Goal: Task Accomplishment & Management: Manage account settings

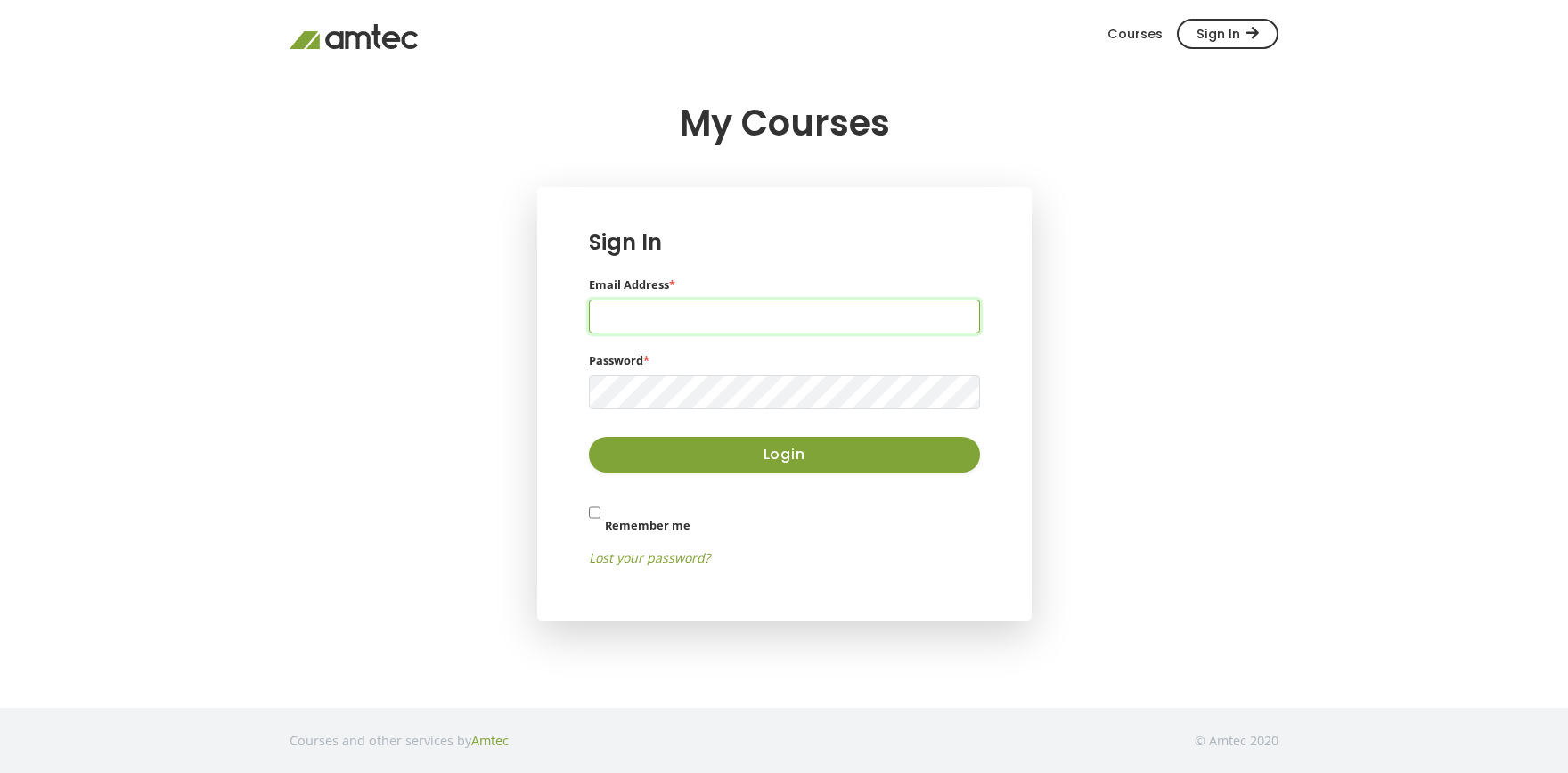
click at [637, 304] on input "Email Address *" at bounding box center [784, 316] width 391 height 34
type input "KKnight0138@kctcs.edu"
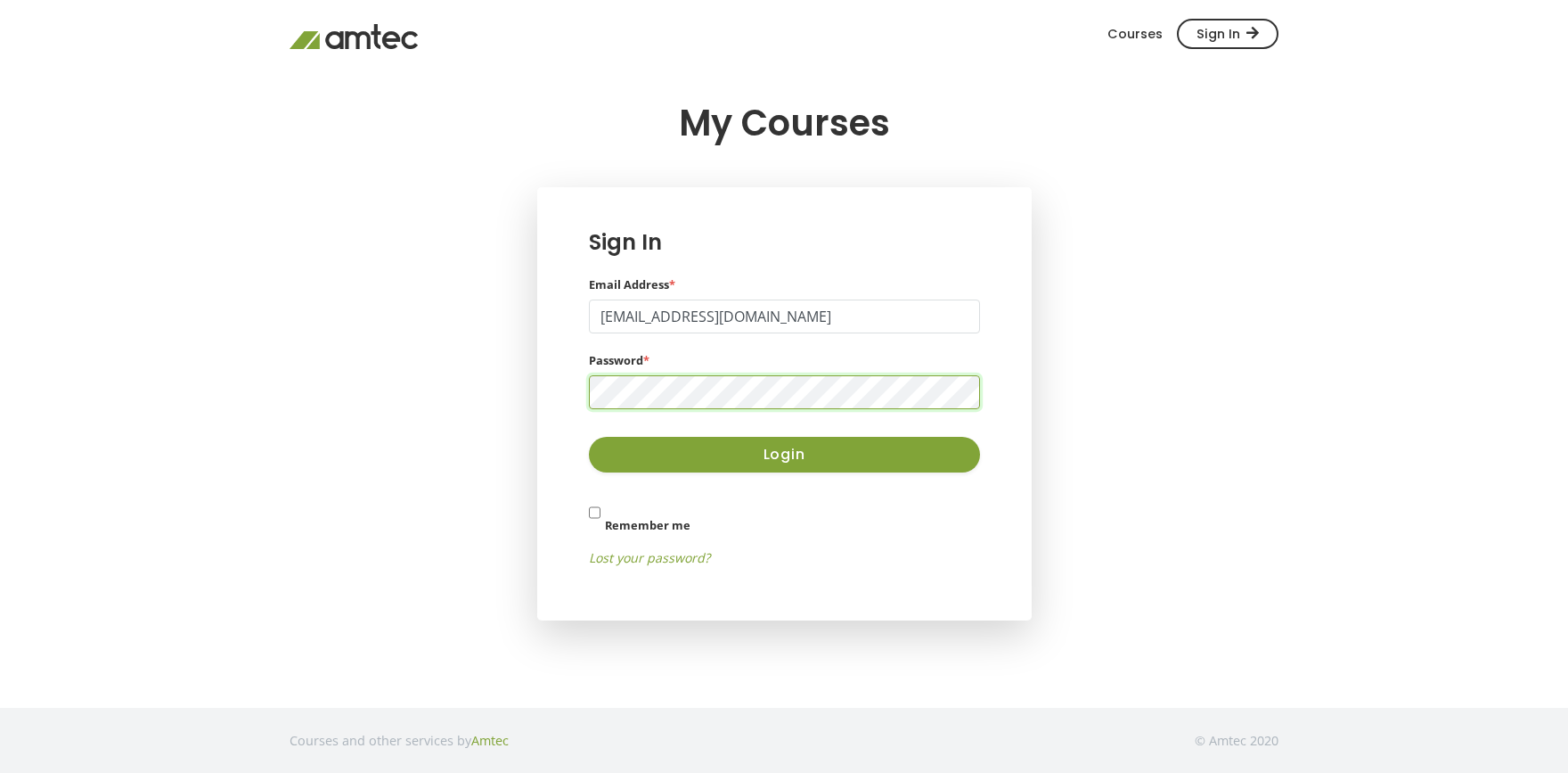
click at [1111, 328] on div "Sign In Email Address * KKnight0138@kctcs.edu Password * Login Remember me Lost…" at bounding box center [784, 404] width 989 height 433
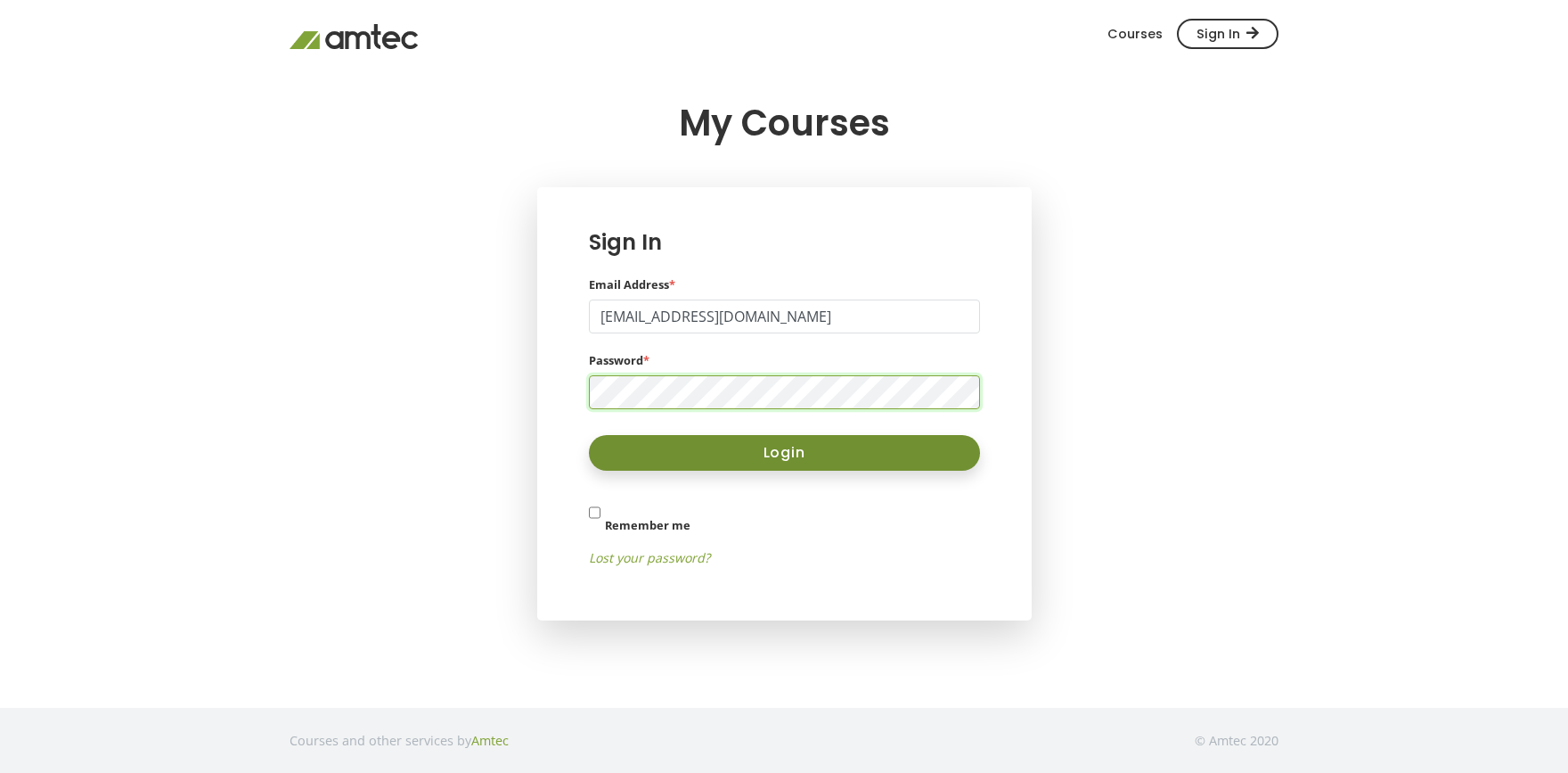
click at [869, 467] on button "Login" at bounding box center [784, 452] width 391 height 36
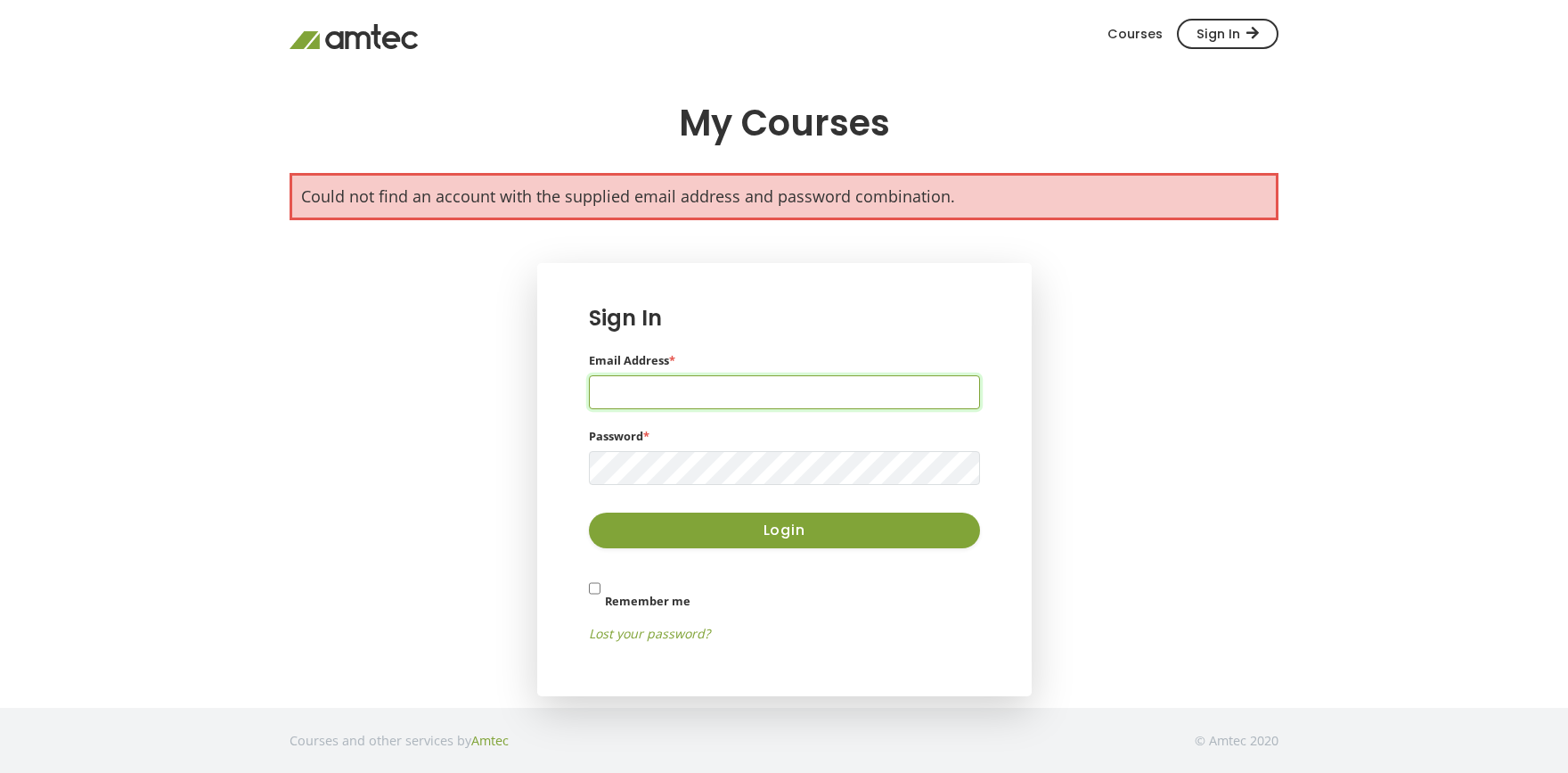
click at [723, 405] on input "Email Address *" at bounding box center [784, 392] width 391 height 34
type input "[EMAIL_ADDRESS][DOMAIN_NAME]"
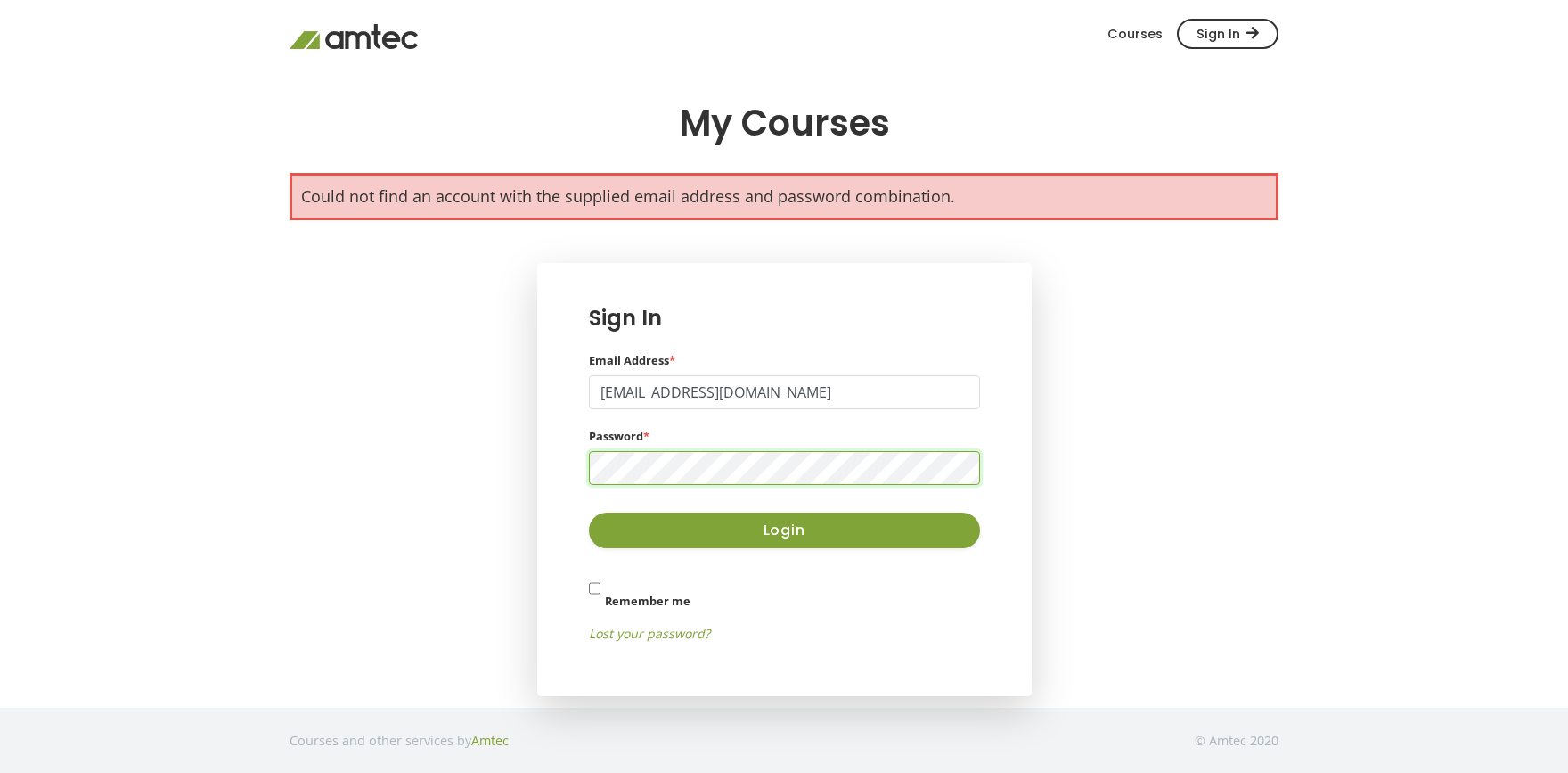
click at [589, 513] on button "Login" at bounding box center [784, 530] width 391 height 36
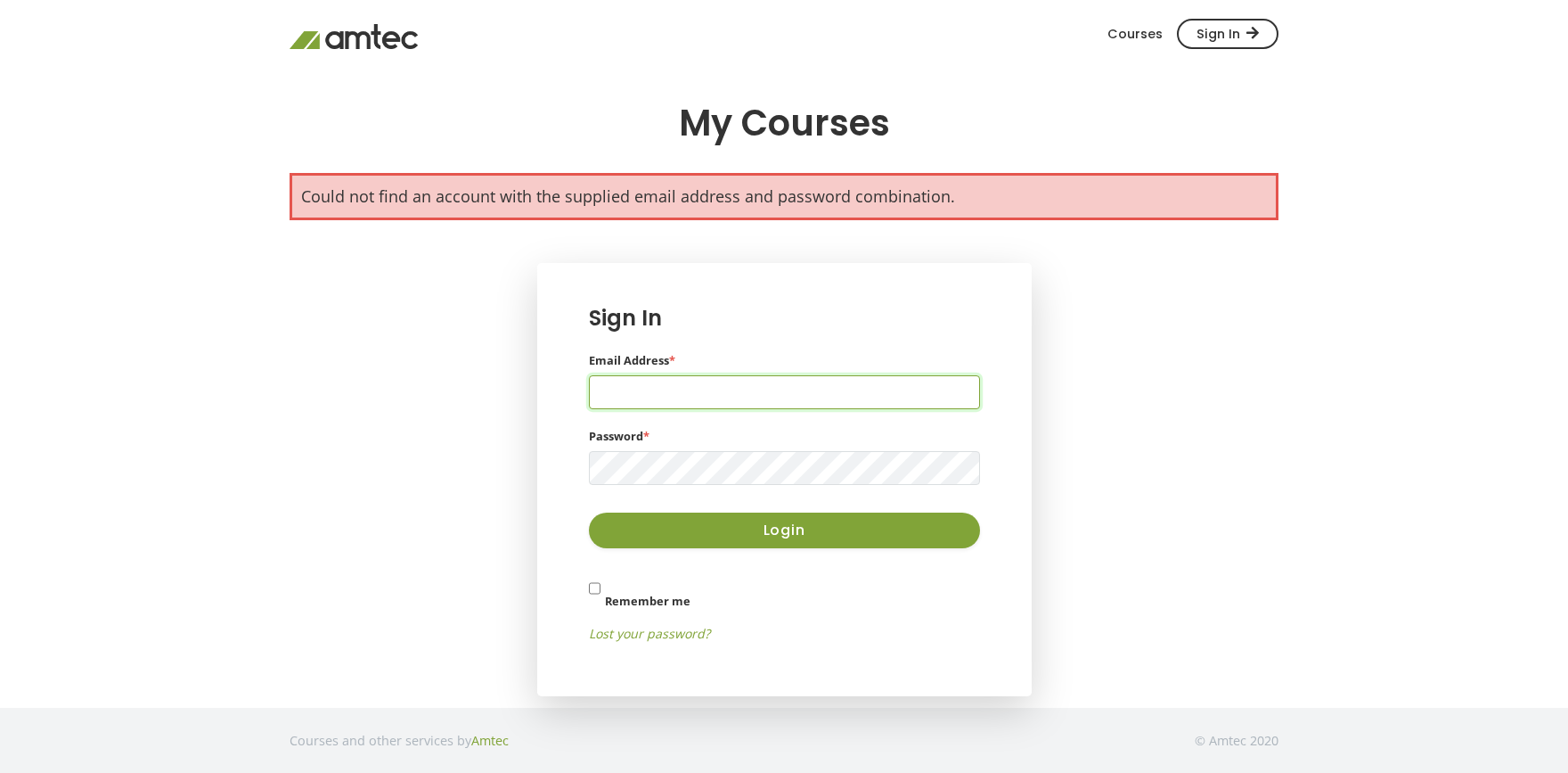
click at [822, 397] on input "Email Address *" at bounding box center [784, 392] width 391 height 34
click at [823, 397] on input "Email Address *" at bounding box center [784, 392] width 391 height 34
click at [977, 323] on h4 "Sign In" at bounding box center [784, 323] width 409 height 35
